Goal: Task Accomplishment & Management: Use online tool/utility

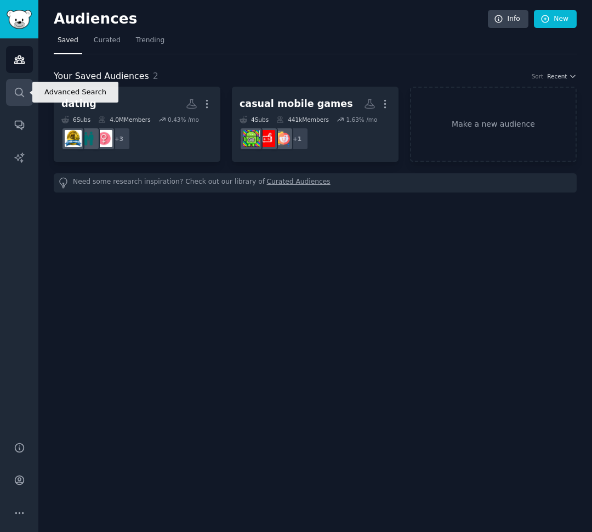
click at [19, 89] on icon "Sidebar" at bounding box center [20, 93] width 12 height 12
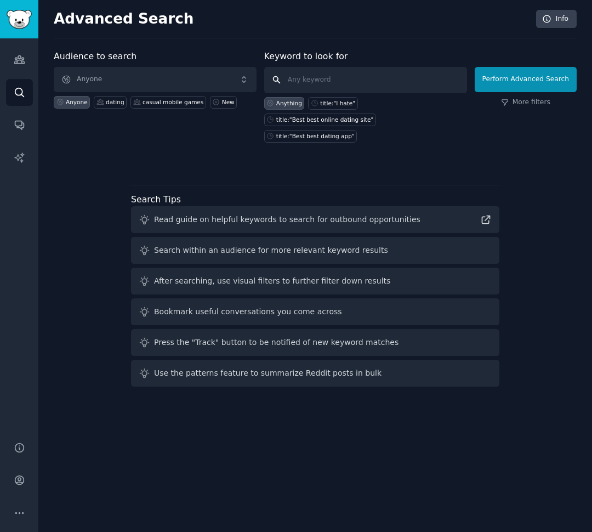
click at [352, 81] on input "text" at bounding box center [365, 80] width 203 height 26
type input "3d mesh repair"
click button "Perform Advanced Search" at bounding box center [526, 79] width 102 height 25
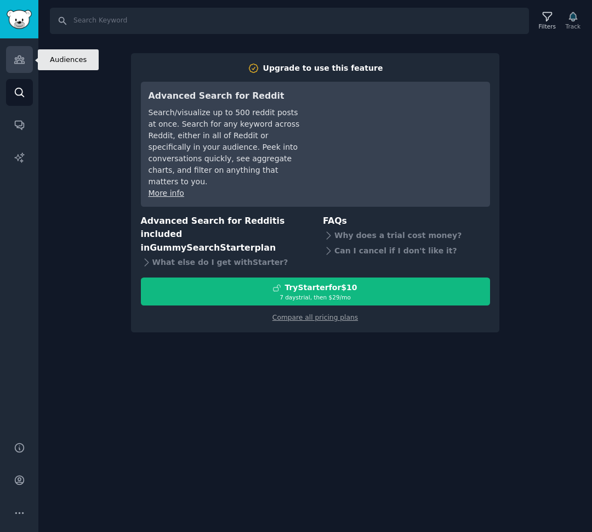
click at [25, 60] on icon "Sidebar" at bounding box center [20, 60] width 12 height 12
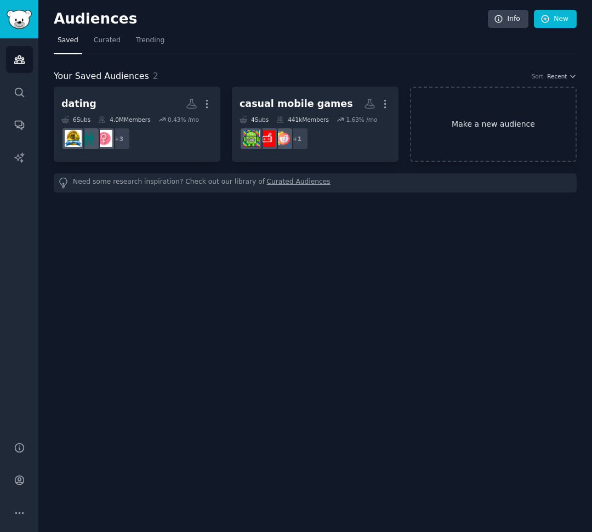
click at [497, 124] on link "Make a new audience" at bounding box center [493, 124] width 167 height 75
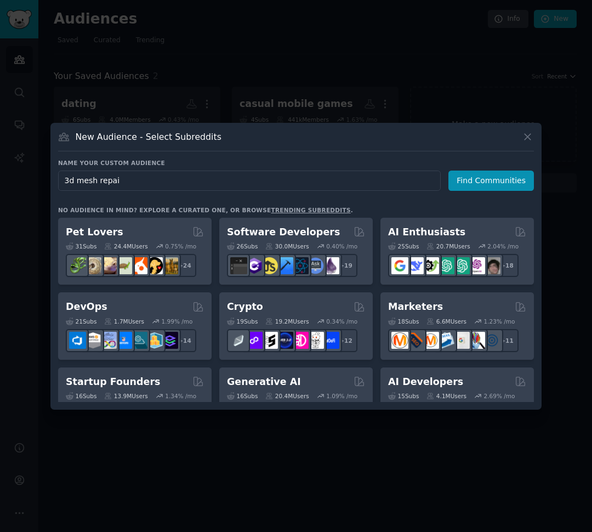
type input "3d mesh repair"
click button "Find Communities" at bounding box center [491, 181] width 86 height 20
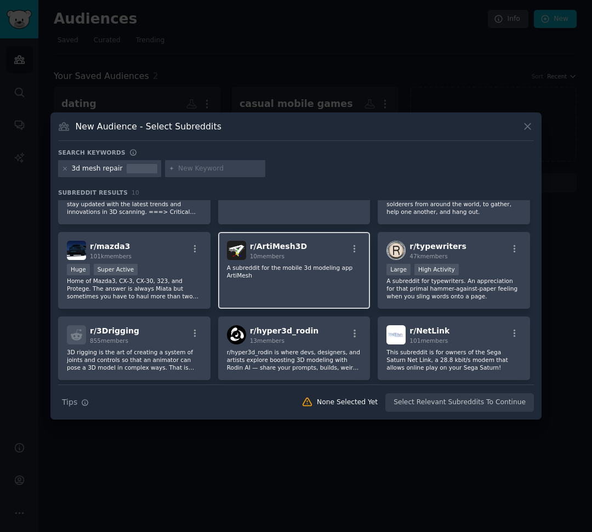
scroll to position [55, 0]
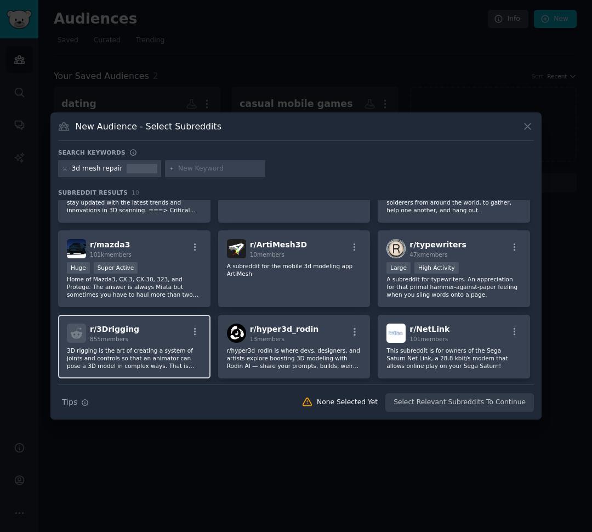
click at [133, 334] on div "r/ 3Drigging 855 members" at bounding box center [134, 332] width 135 height 19
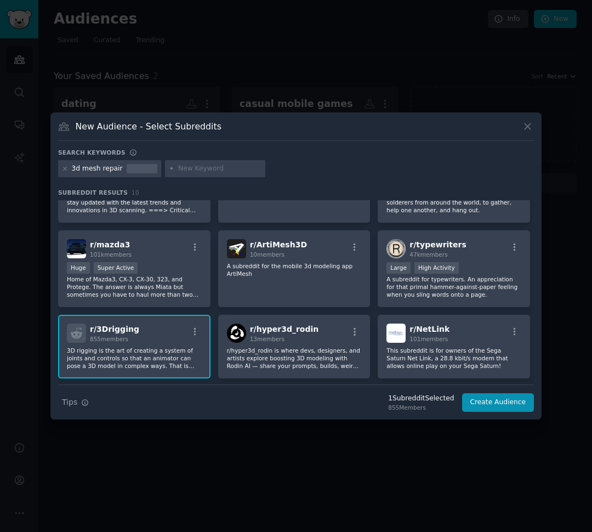
click at [133, 334] on div "r/ 3Drigging 855 members" at bounding box center [134, 332] width 135 height 19
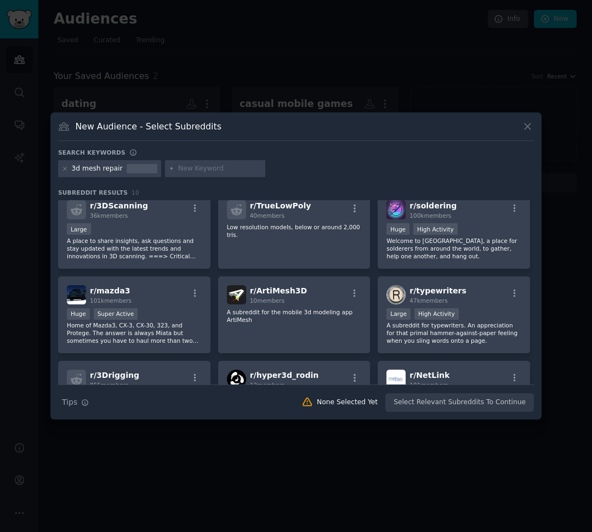
scroll to position [0, 0]
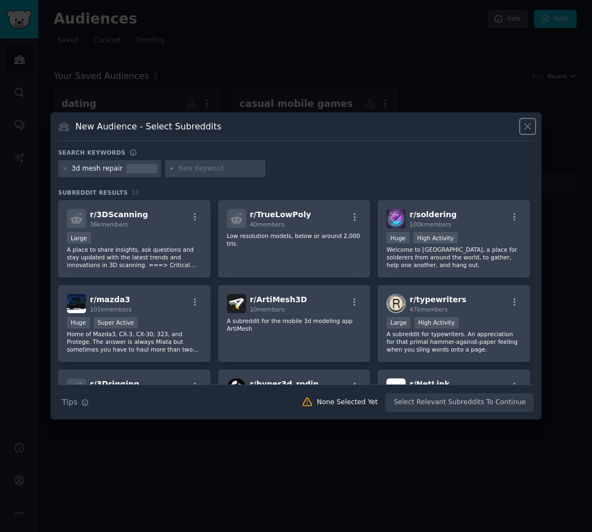
click at [528, 127] on icon at bounding box center [528, 126] width 6 height 6
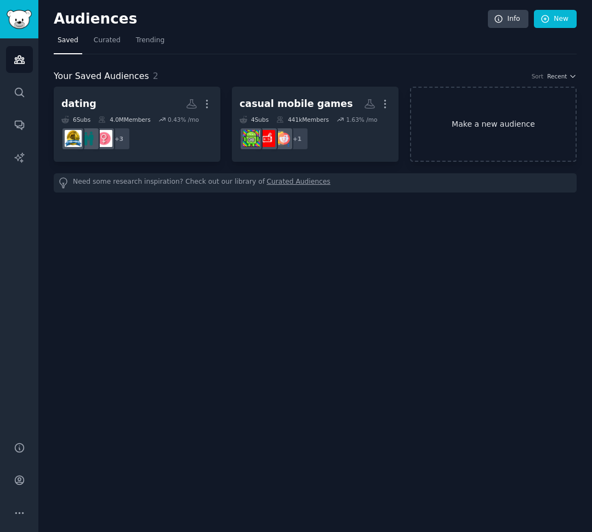
click at [493, 123] on link "Make a new audience" at bounding box center [493, 124] width 167 height 75
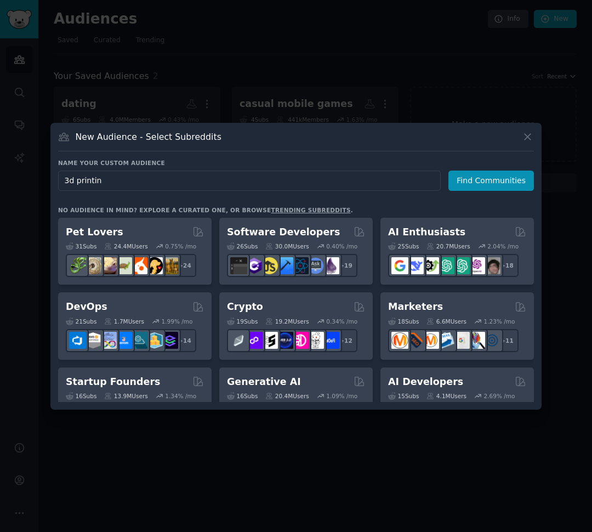
type input "3d printing"
click button "Find Communities" at bounding box center [491, 181] width 86 height 20
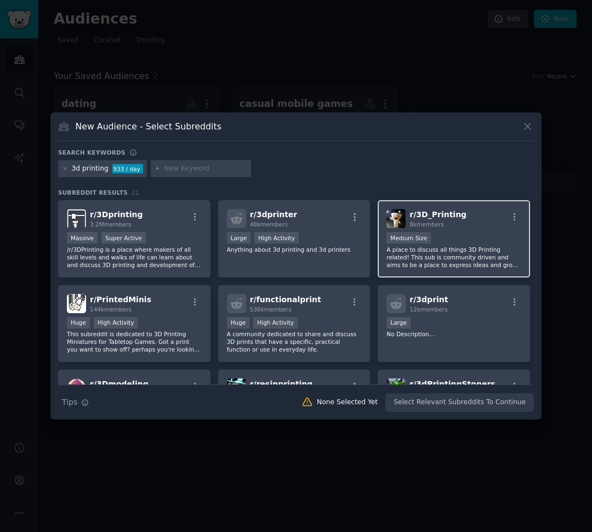
click at [469, 234] on div "Medium Size" at bounding box center [454, 239] width 135 height 14
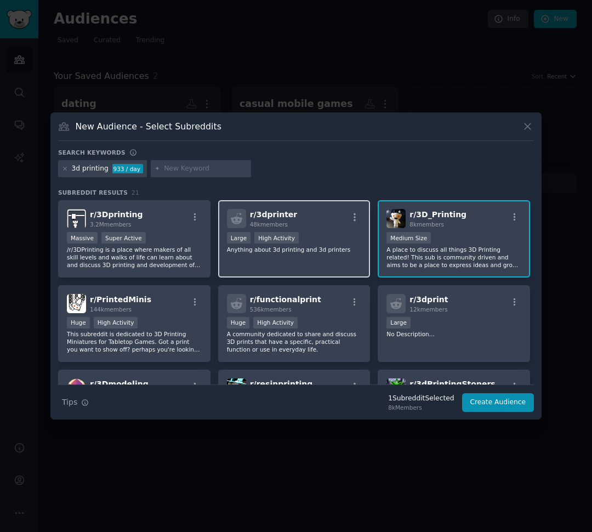
click at [299, 224] on div "r/ 3dprinter 48k members" at bounding box center [294, 218] width 135 height 19
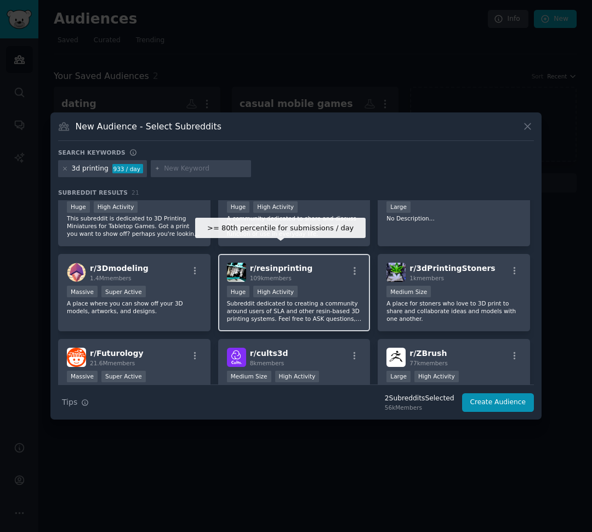
scroll to position [164, 0]
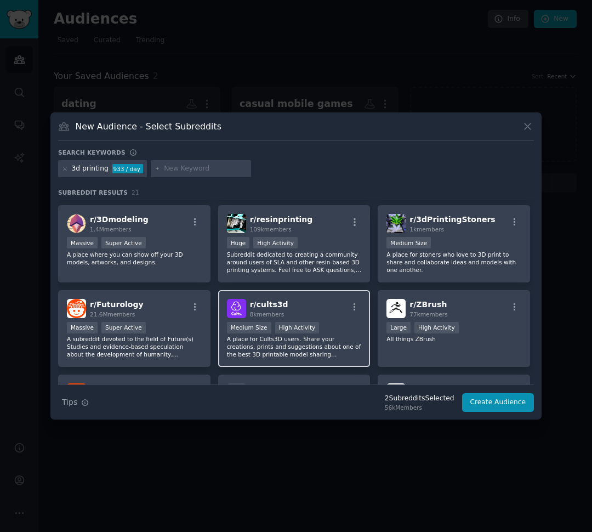
click at [344, 328] on div "Medium Size High Activity" at bounding box center [294, 329] width 135 height 14
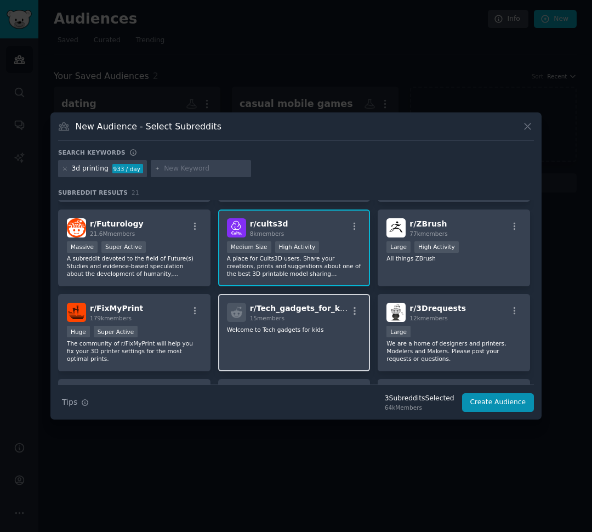
scroll to position [274, 0]
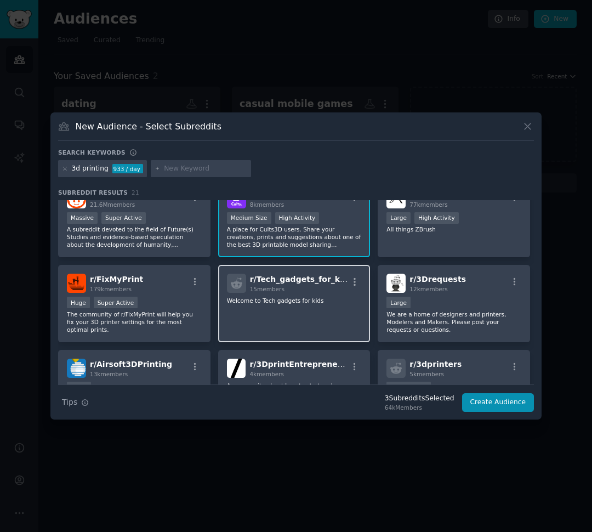
click at [293, 318] on div "r/ Tech_gadgets_for_kids 15 members Welcome to Tech gadgets for kids" at bounding box center [294, 303] width 152 height 77
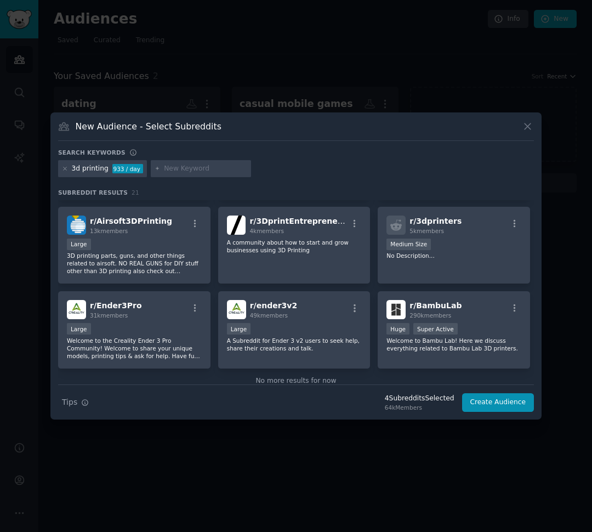
scroll to position [432, 0]
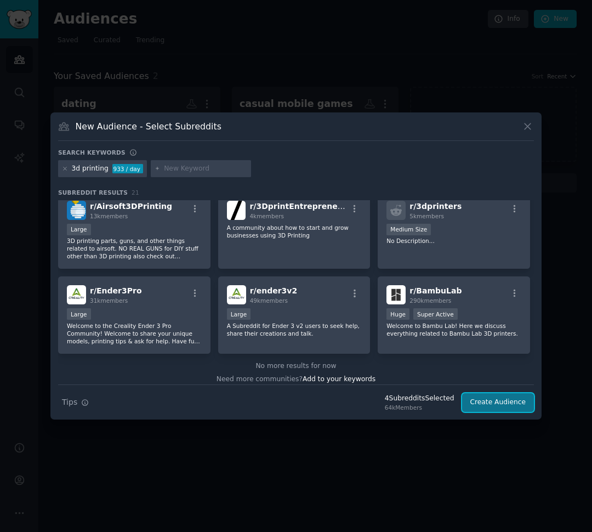
click at [492, 402] on button "Create Audience" at bounding box center [498, 402] width 72 height 19
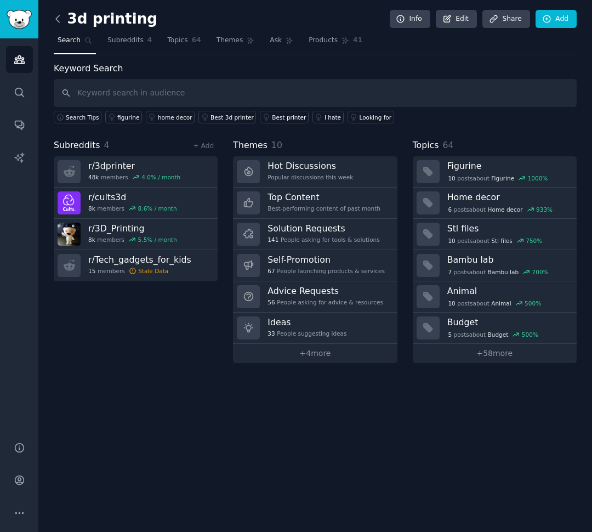
click at [57, 15] on icon at bounding box center [58, 19] width 12 height 12
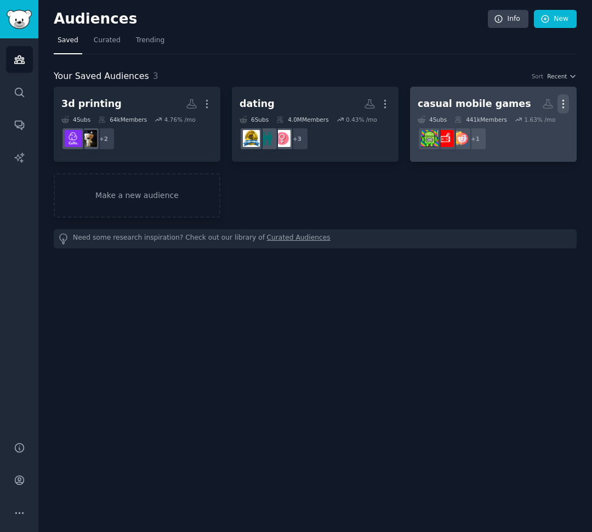
click at [566, 103] on icon "button" at bounding box center [564, 104] width 12 height 12
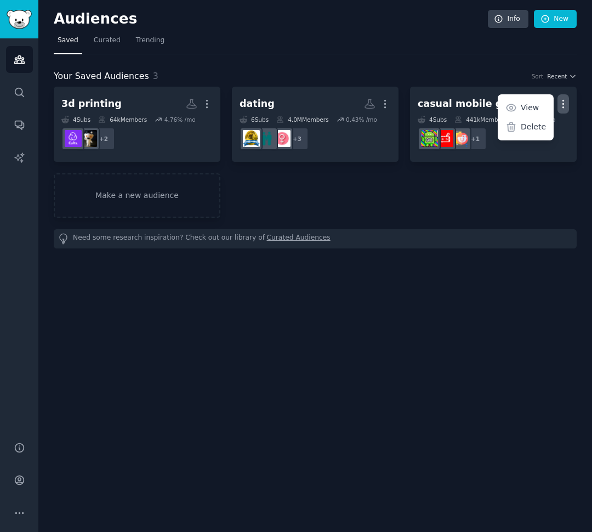
click at [356, 185] on div "3d printing More 4 Sub s 64k Members 4.76 % /mo + 2 dating More 6 Sub s 4.0M Me…" at bounding box center [315, 152] width 523 height 131
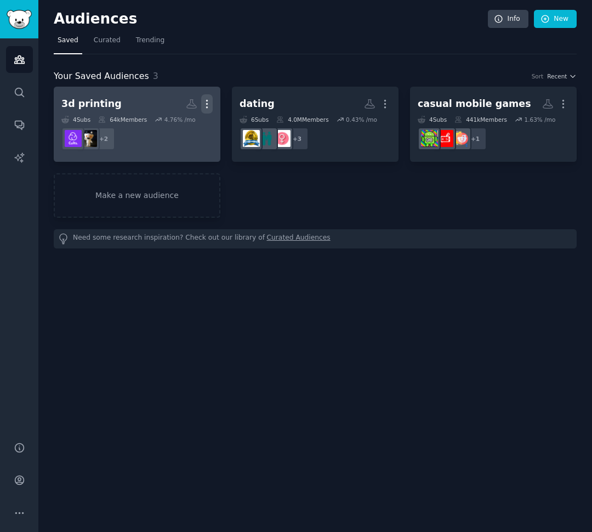
click at [207, 99] on icon "button" at bounding box center [207, 104] width 12 height 12
click at [183, 125] on p "Delete" at bounding box center [176, 127] width 25 height 12
